Goal: Find specific page/section: Find specific page/section

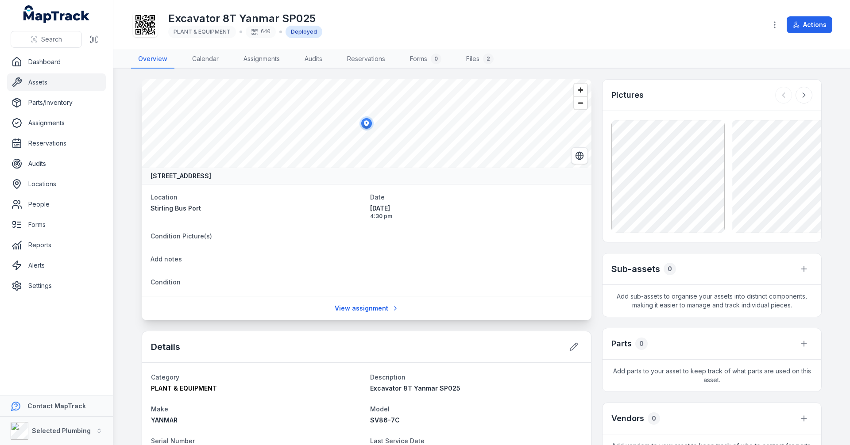
click at [134, 187] on main "[STREET_ADDRESS] Location [GEOGRAPHIC_DATA] Bus Port Date [DATE] 4:30 pm Condit…" at bounding box center [481, 257] width 737 height 377
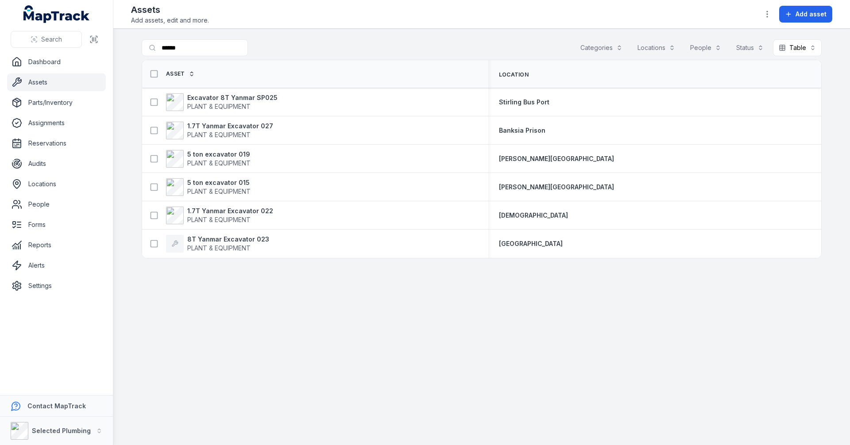
click at [133, 178] on main "Search for assets ****** Categories Locations People Status Table ***** Asset L…" at bounding box center [481, 237] width 737 height 417
click at [228, 241] on strong "8T Yanmar Excavator 023" at bounding box center [228, 239] width 82 height 9
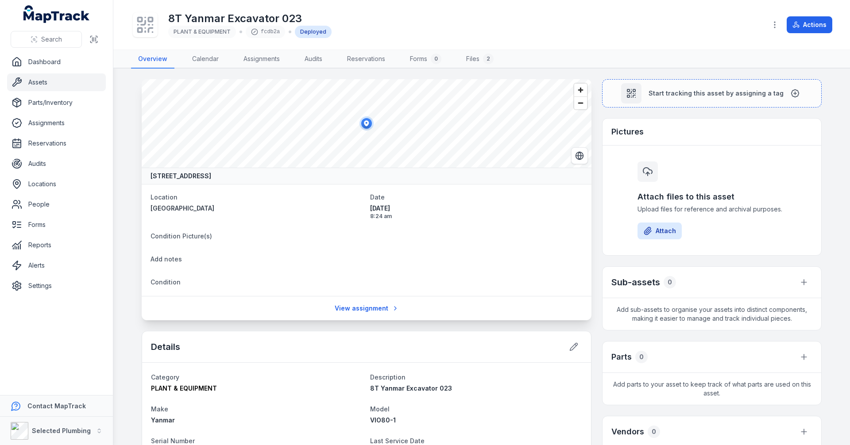
click at [125, 143] on main "[STREET_ADDRESS] Location [GEOGRAPHIC_DATA] Date [DATE] 8:24 am Condition Pictu…" at bounding box center [481, 257] width 737 height 377
